Goal: Information Seeking & Learning: Learn about a topic

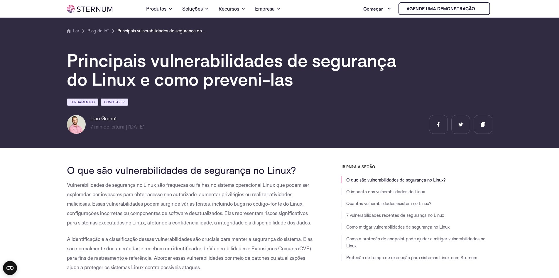
scroll to position [113, 0]
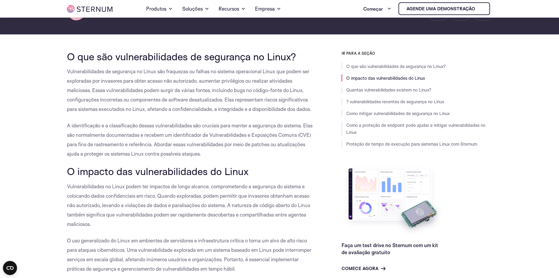
click at [261, 89] on font "Vulnerabilidades de segurança no Linux são fraquezas ou falhas no sistema opera…" at bounding box center [189, 90] width 244 height 44
click at [282, 101] on font "Vulnerabilidades de segurança no Linux são fraquezas ou falhas no sistema opera…" at bounding box center [189, 90] width 244 height 44
click at [191, 92] on font "Vulnerabilidades de segurança no Linux são fraquezas ou falhas no sistema opera…" at bounding box center [189, 90] width 244 height 44
click at [204, 98] on font "Vulnerabilidades de segurança no Linux são fraquezas ou falhas no sistema opera…" at bounding box center [189, 90] width 244 height 44
click at [300, 108] on font "Vulnerabilidades de segurança no Linux são fraquezas ou falhas no sistema opera…" at bounding box center [189, 90] width 244 height 44
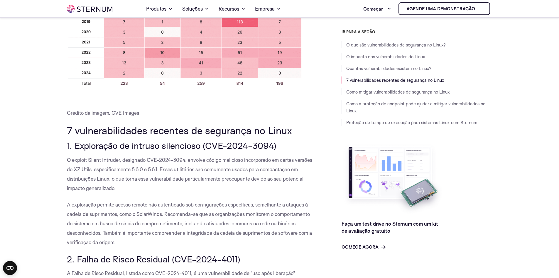
scroll to position [583, 0]
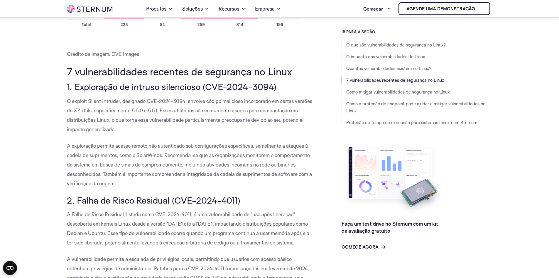
click at [165, 120] on font "O exploit Silent Intruder, designado CVE-2024-3094, envolve código malicioso in…" at bounding box center [189, 115] width 245 height 34
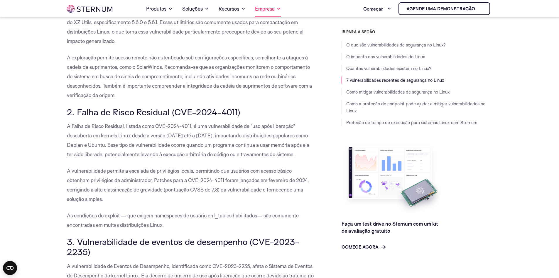
scroll to position [613, 0]
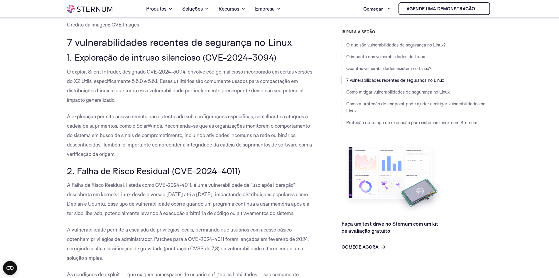
click at [102, 132] on p "A exploração permite acesso remoto não autenticado sob configurações específica…" at bounding box center [191, 135] width 248 height 47
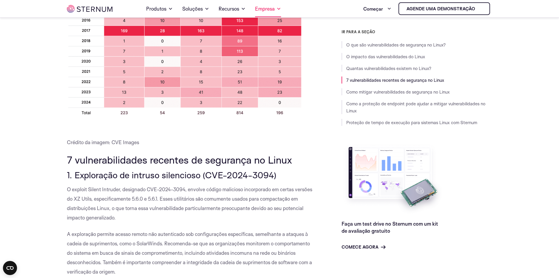
scroll to position [524, 0]
